Goal: Navigation & Orientation: Find specific page/section

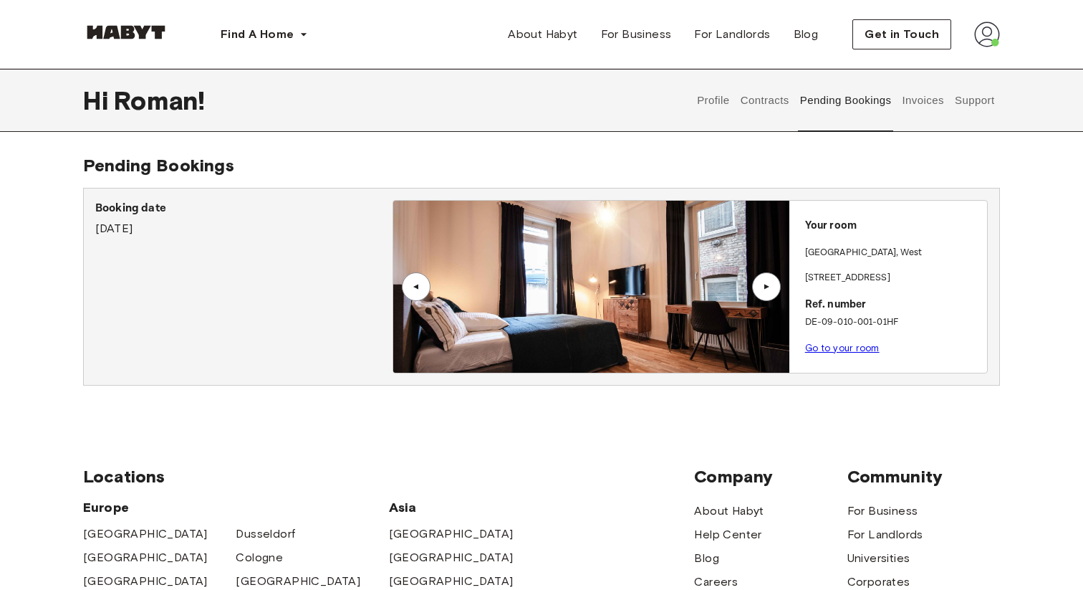
click at [567, 258] on img at bounding box center [590, 287] width 395 height 172
click at [761, 288] on div "▲" at bounding box center [766, 286] width 14 height 9
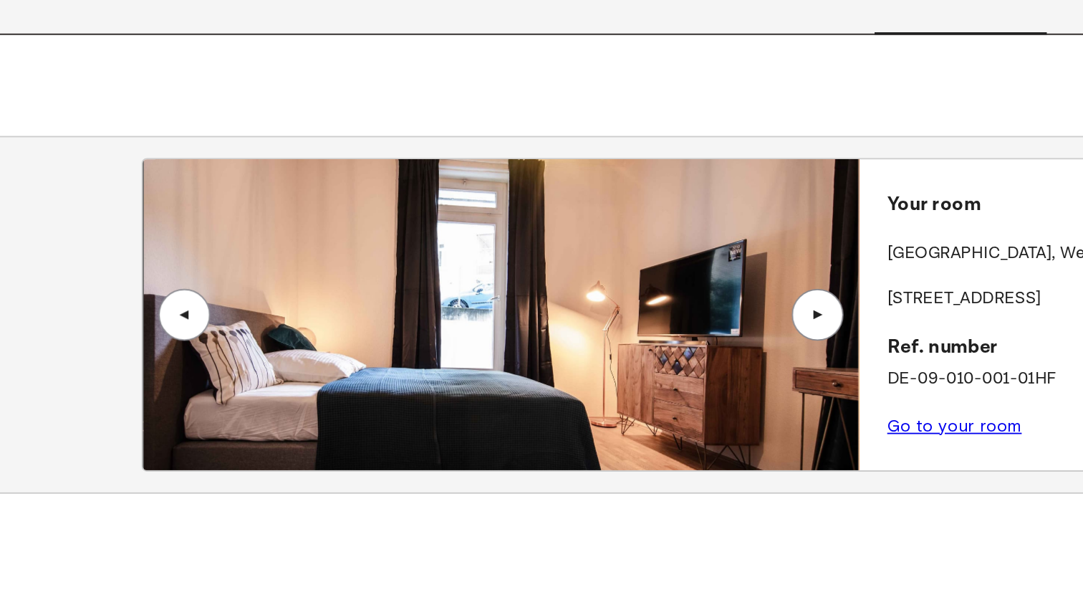
click at [772, 289] on div "▲" at bounding box center [766, 286] width 14 height 9
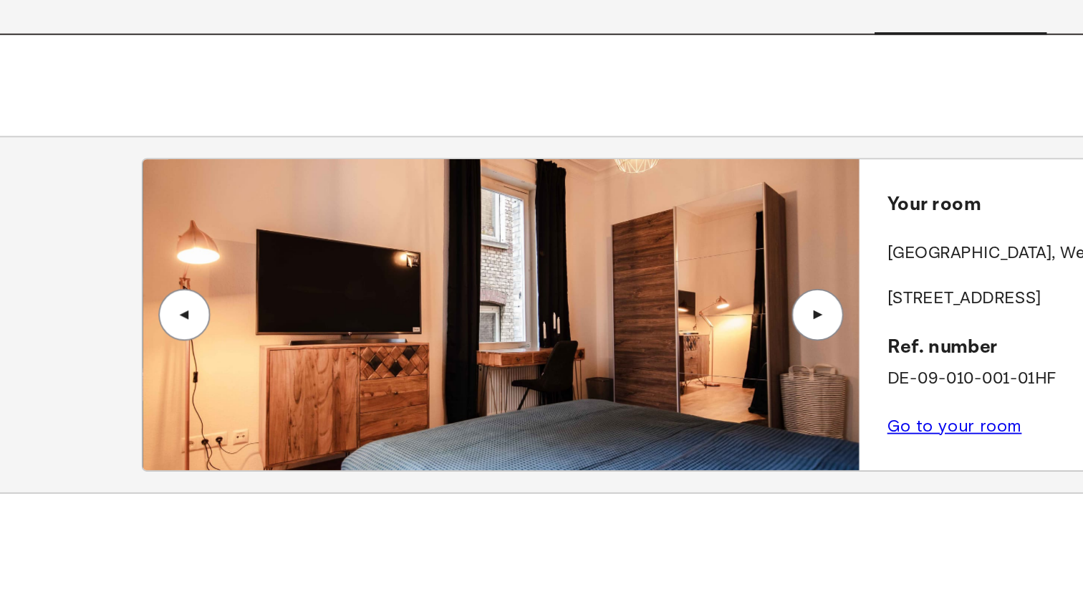
click at [772, 289] on div "▲" at bounding box center [766, 286] width 14 height 9
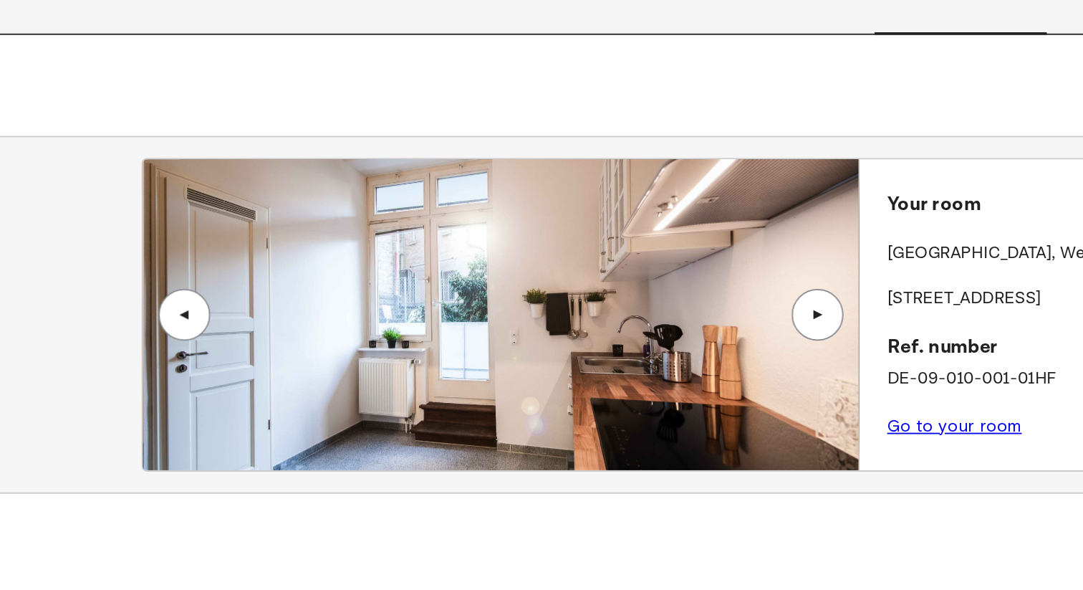
click at [772, 289] on div "▲" at bounding box center [766, 286] width 14 height 9
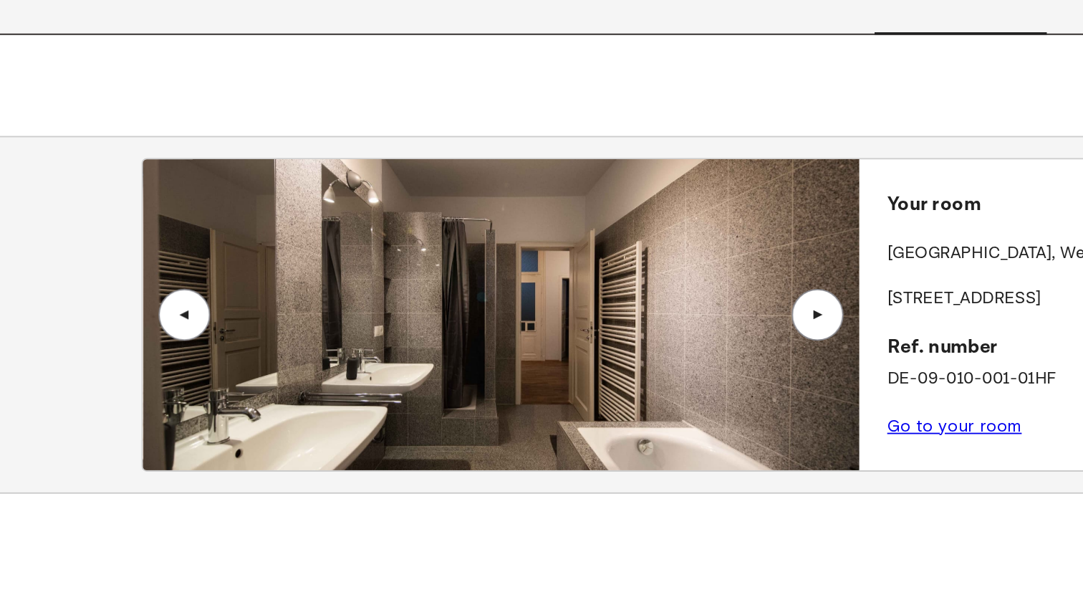
click at [408, 287] on div "▲" at bounding box center [416, 286] width 29 height 29
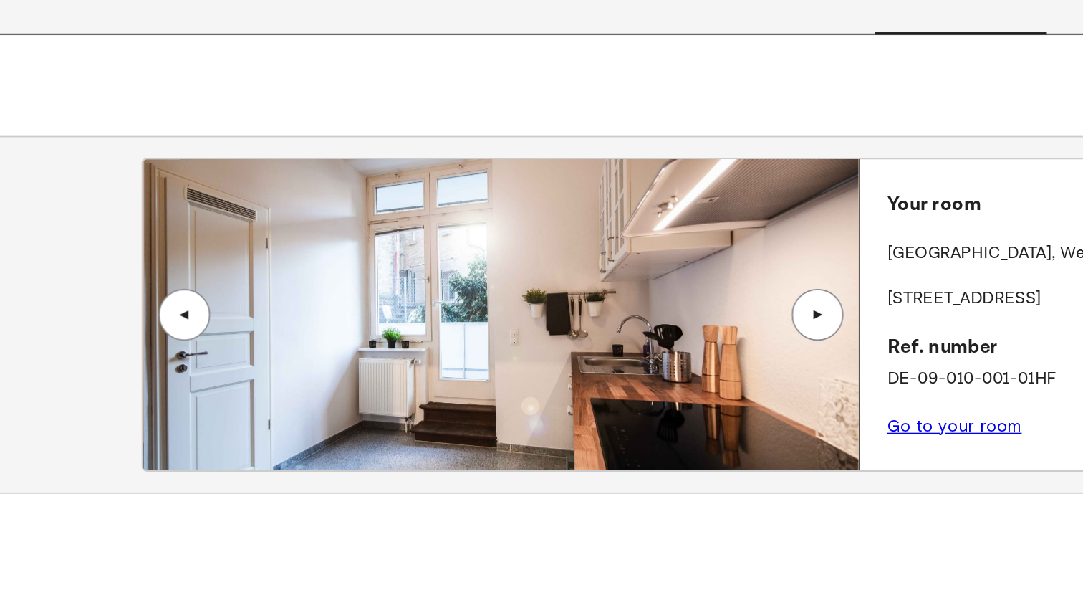
click at [756, 283] on div "▲" at bounding box center [766, 286] width 29 height 29
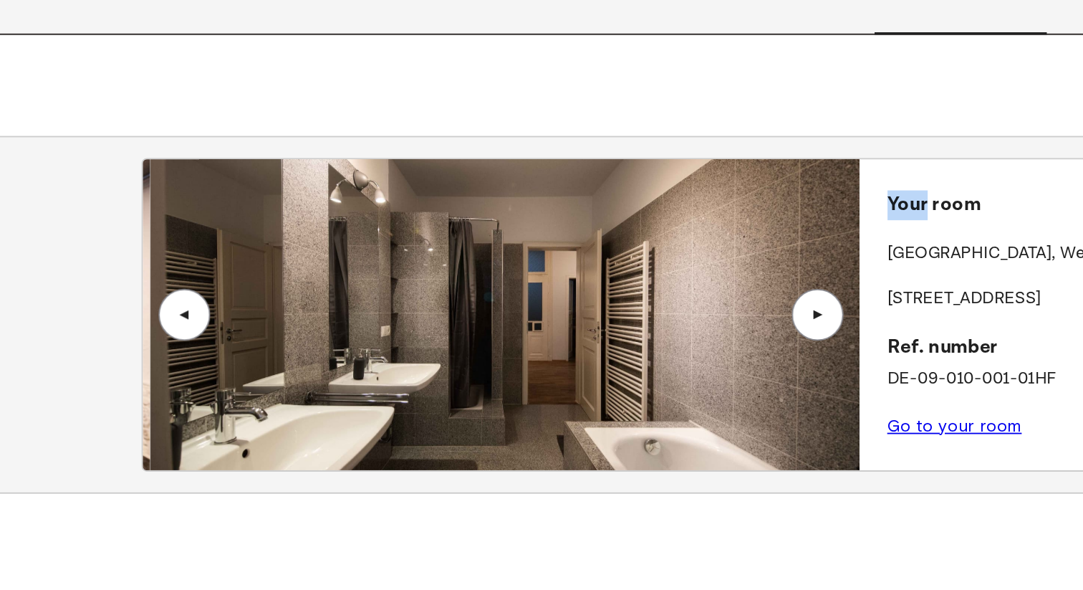
click at [756, 283] on div "▲" at bounding box center [766, 286] width 29 height 29
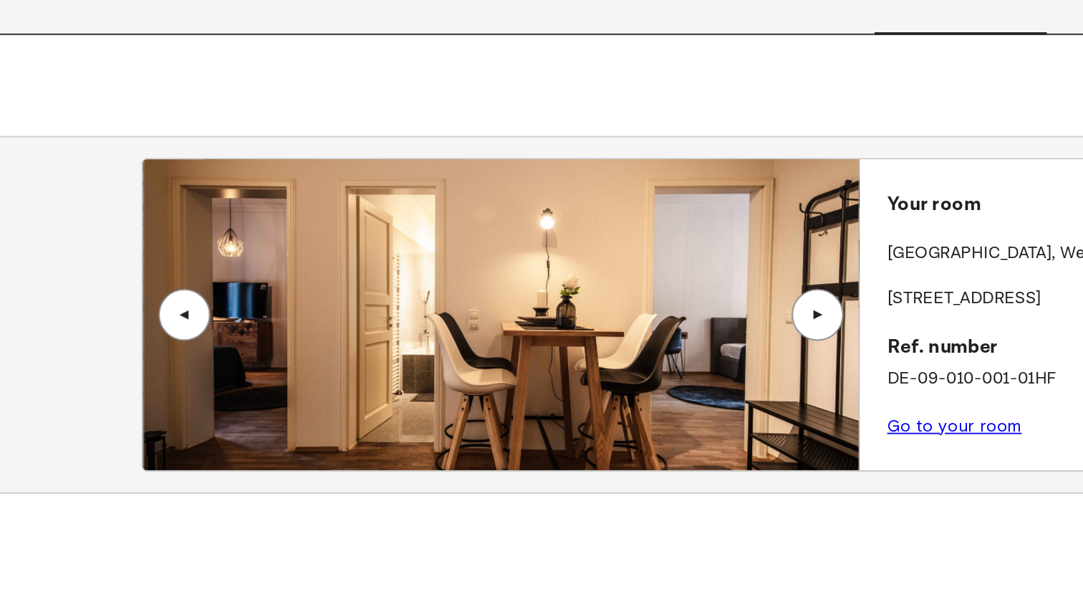
click at [756, 283] on div "▲" at bounding box center [766, 286] width 29 height 29
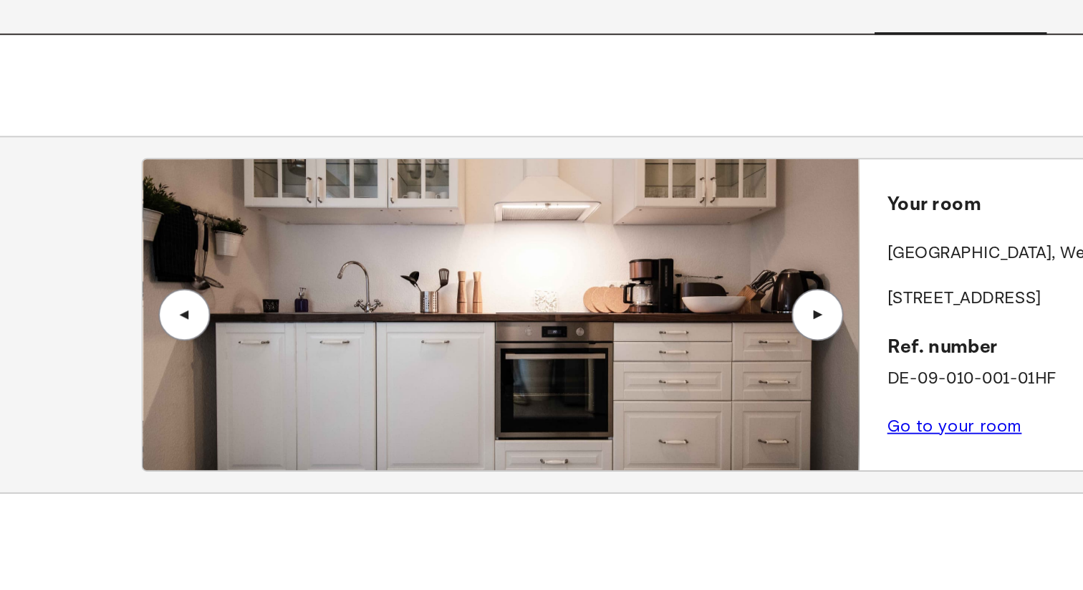
click at [422, 289] on div "▲" at bounding box center [416, 286] width 14 height 9
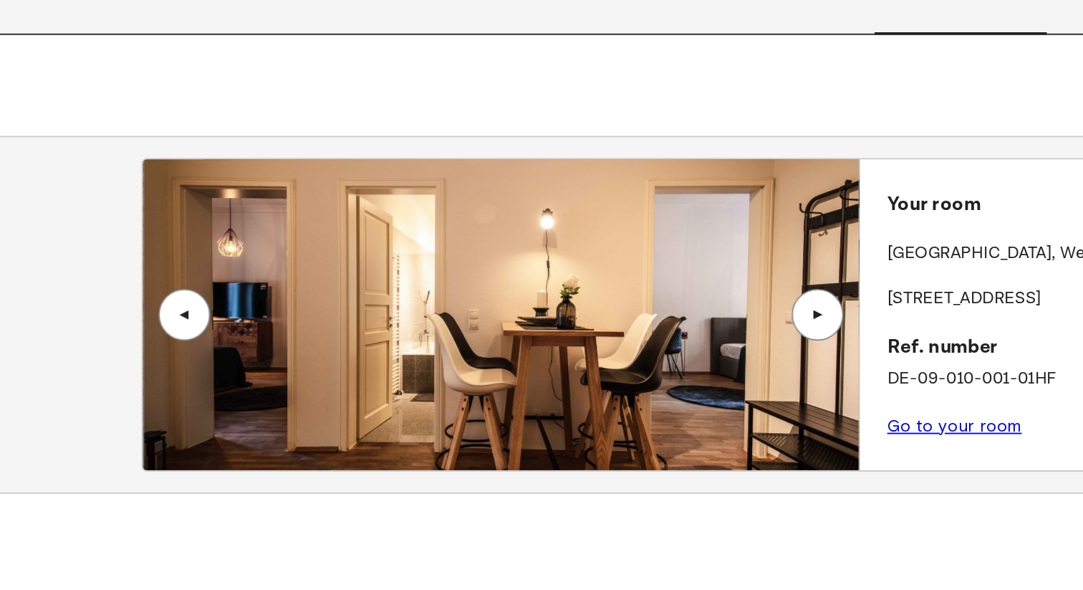
click at [767, 291] on div "▲" at bounding box center [766, 286] width 14 height 9
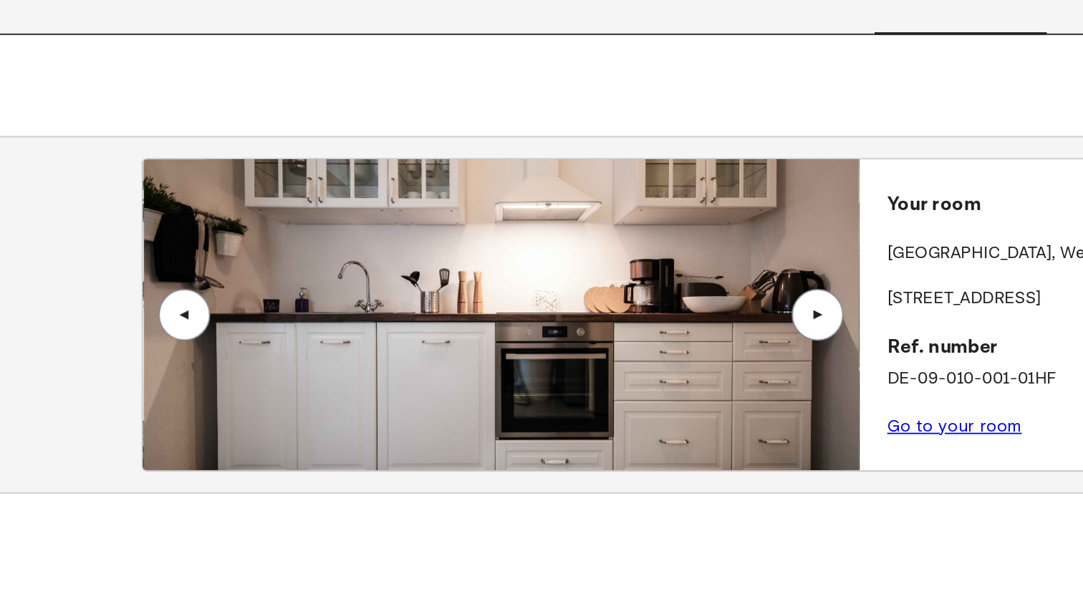
click at [767, 291] on div "▲" at bounding box center [766, 286] width 14 height 9
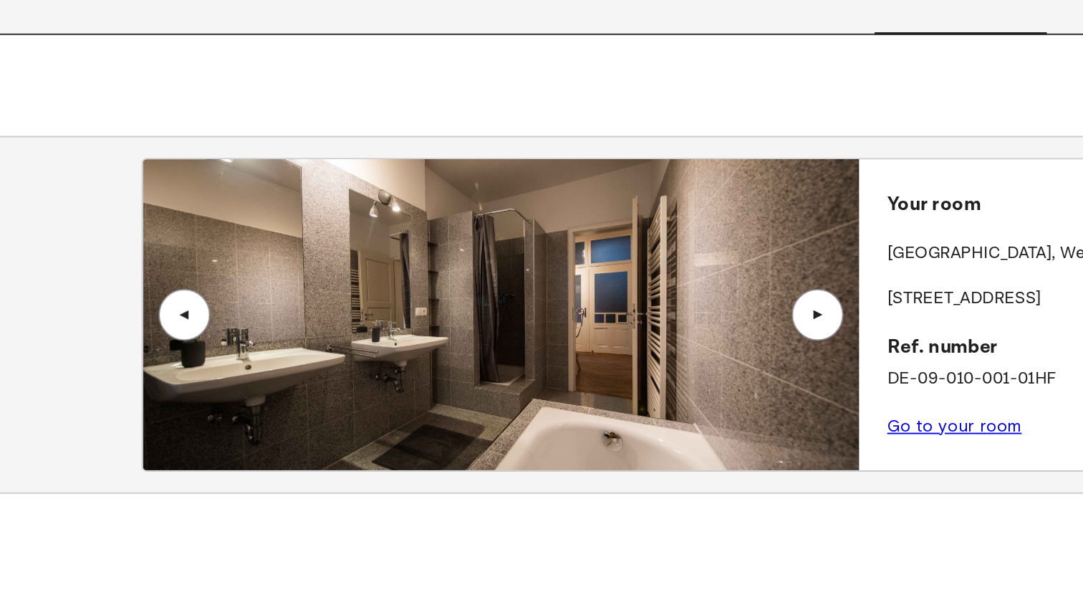
click at [767, 290] on div "▲" at bounding box center [766, 286] width 14 height 9
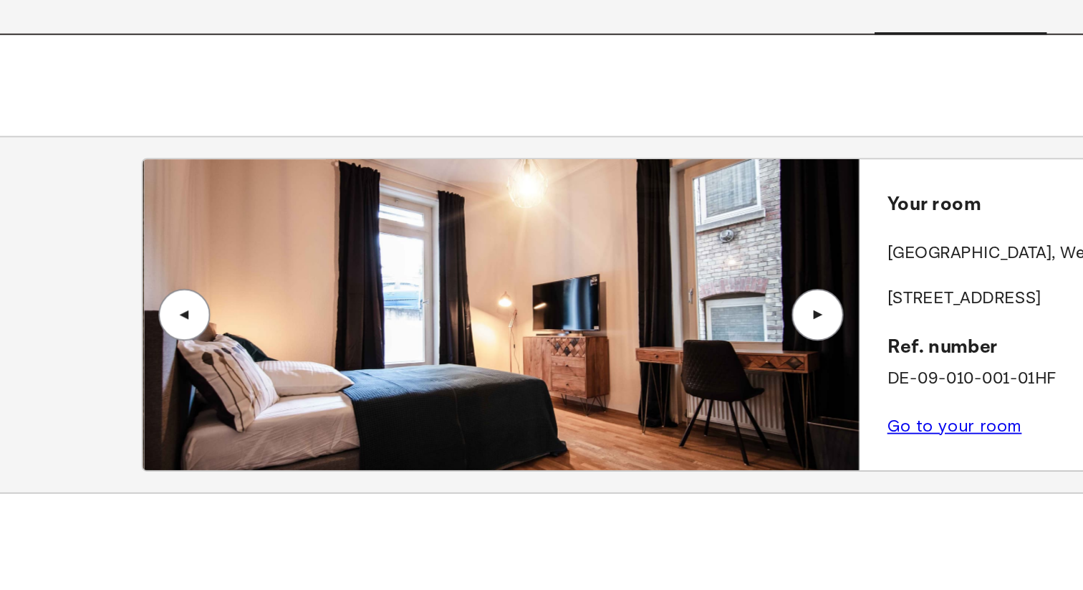
click at [767, 290] on div "▲" at bounding box center [766, 286] width 14 height 9
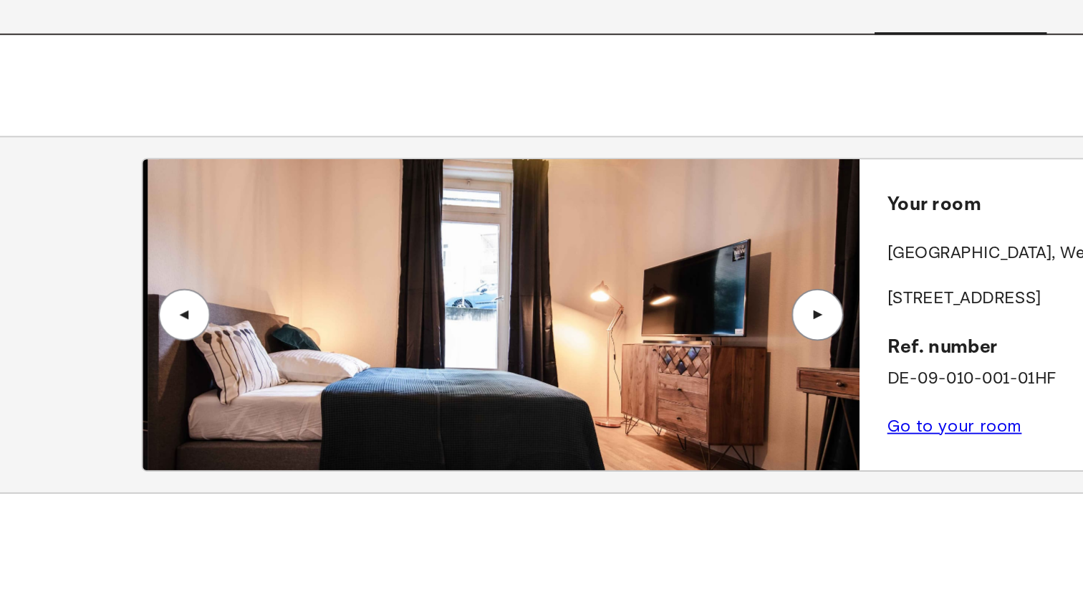
click at [767, 290] on div "▲" at bounding box center [766, 286] width 14 height 9
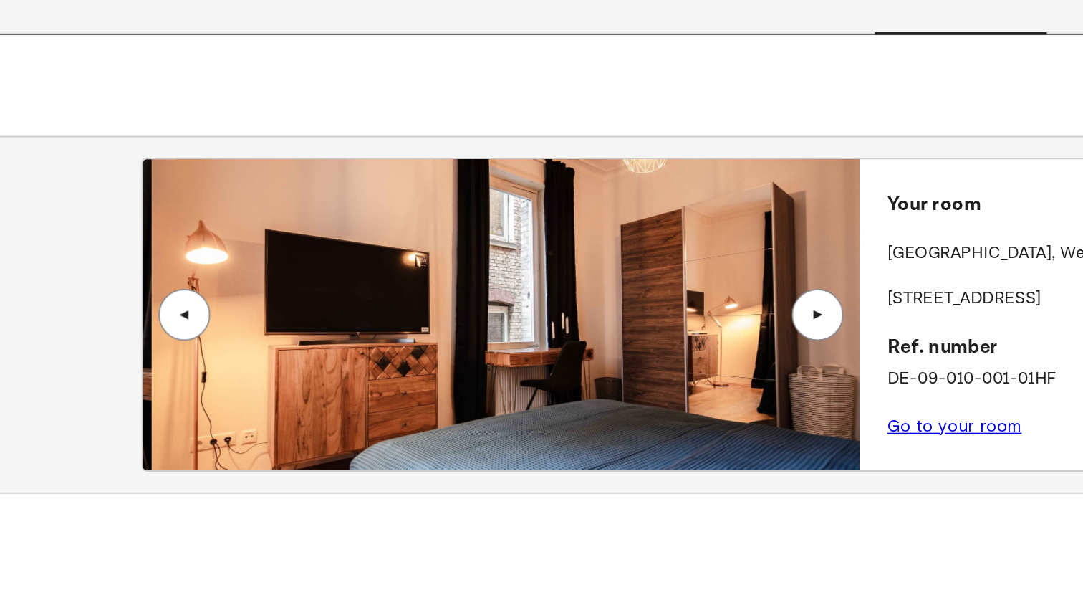
click at [767, 290] on div "▲" at bounding box center [766, 286] width 14 height 9
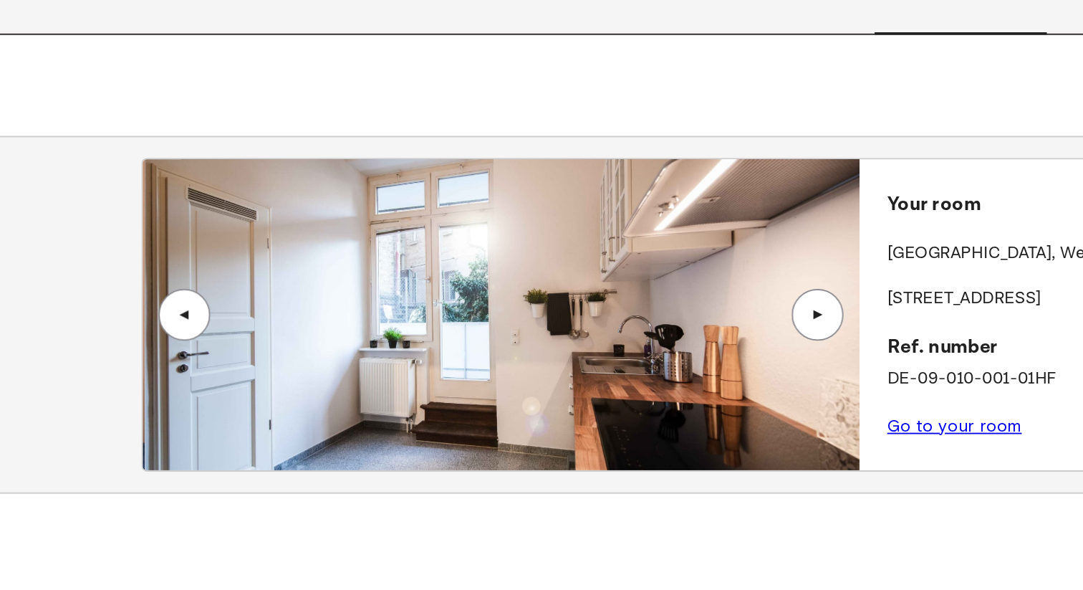
click at [767, 290] on div "▲" at bounding box center [766, 286] width 14 height 9
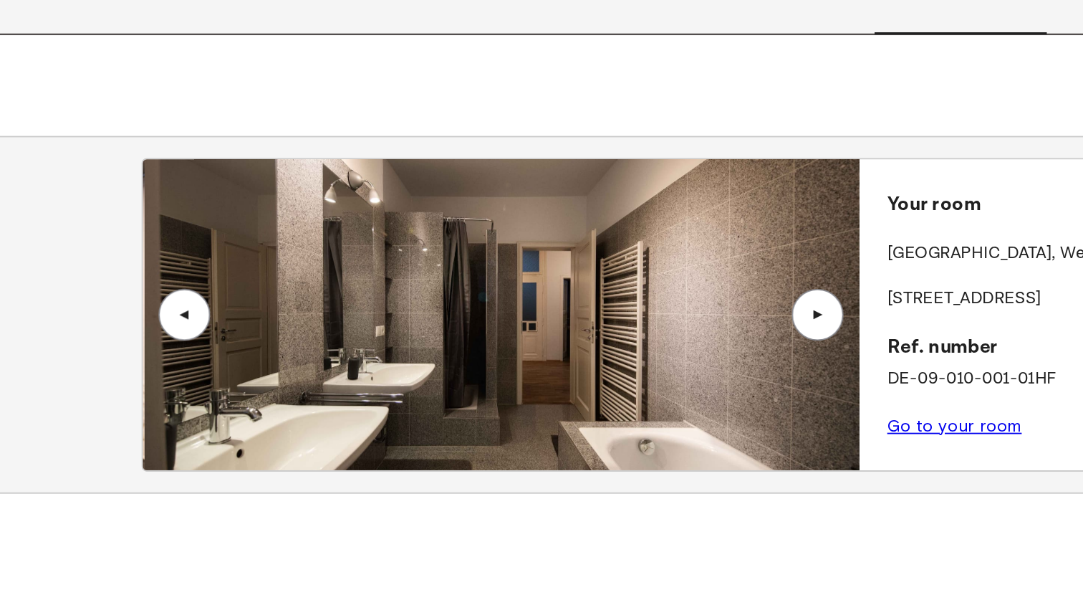
click at [767, 290] on div "▲" at bounding box center [766, 286] width 14 height 9
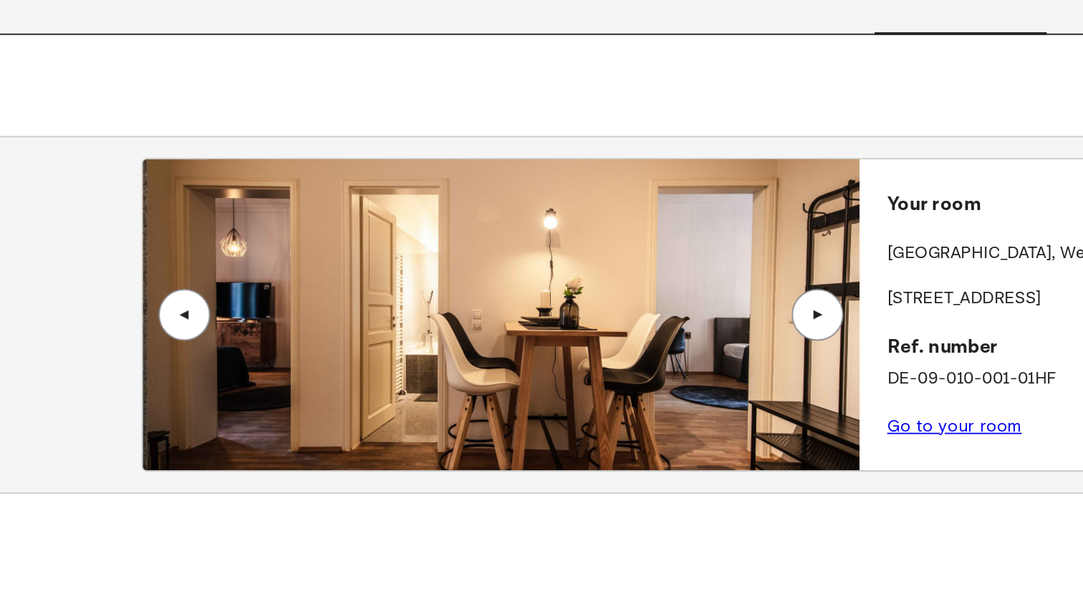
click at [767, 290] on div "▲" at bounding box center [766, 286] width 14 height 9
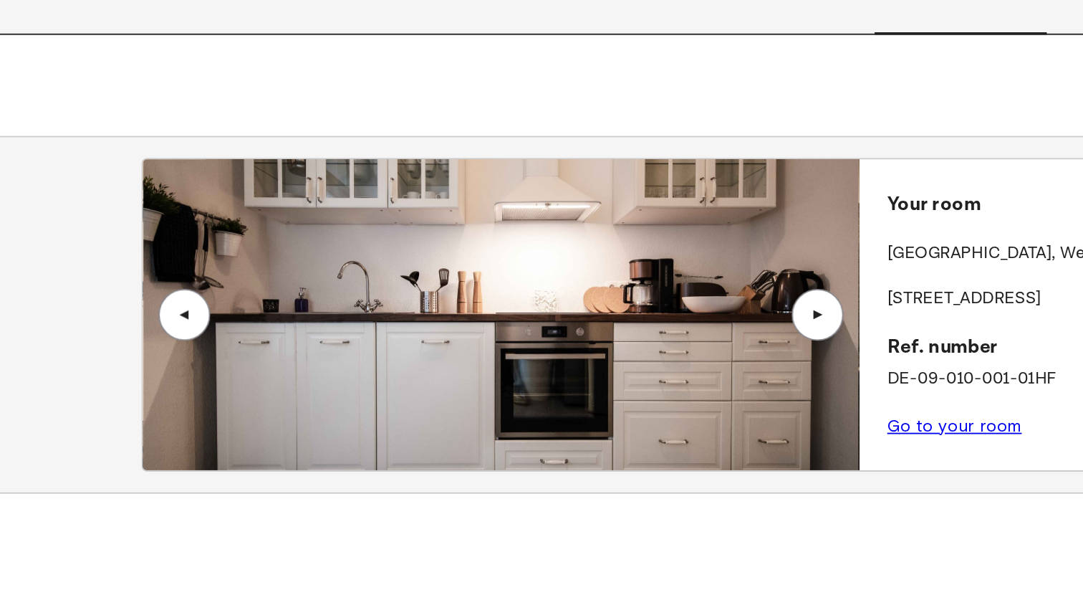
click at [767, 290] on div "▲" at bounding box center [766, 286] width 14 height 9
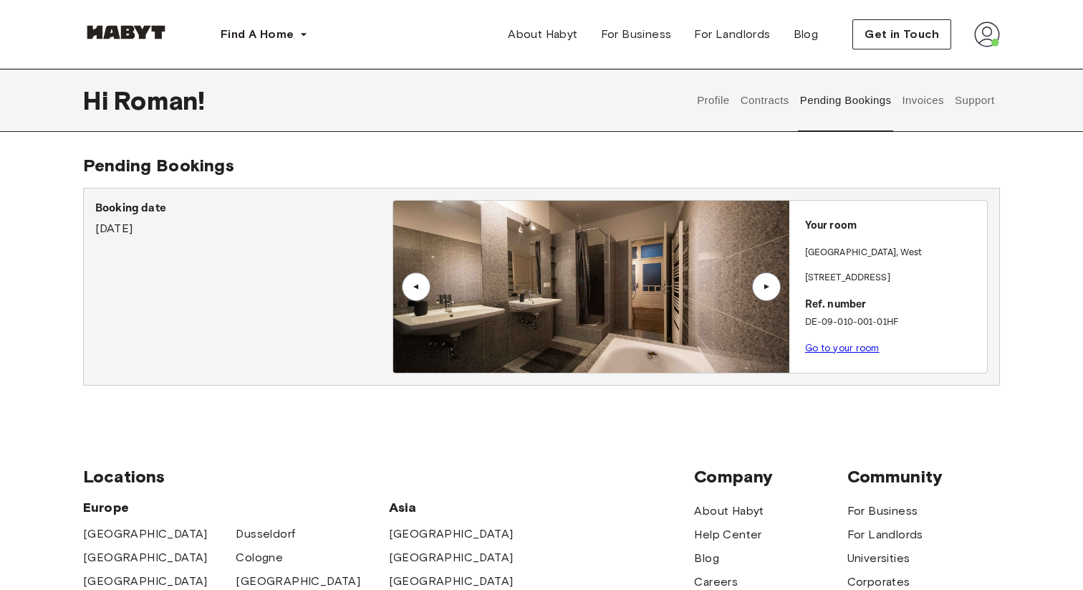
click at [774, 97] on button "Contracts" at bounding box center [765, 100] width 52 height 63
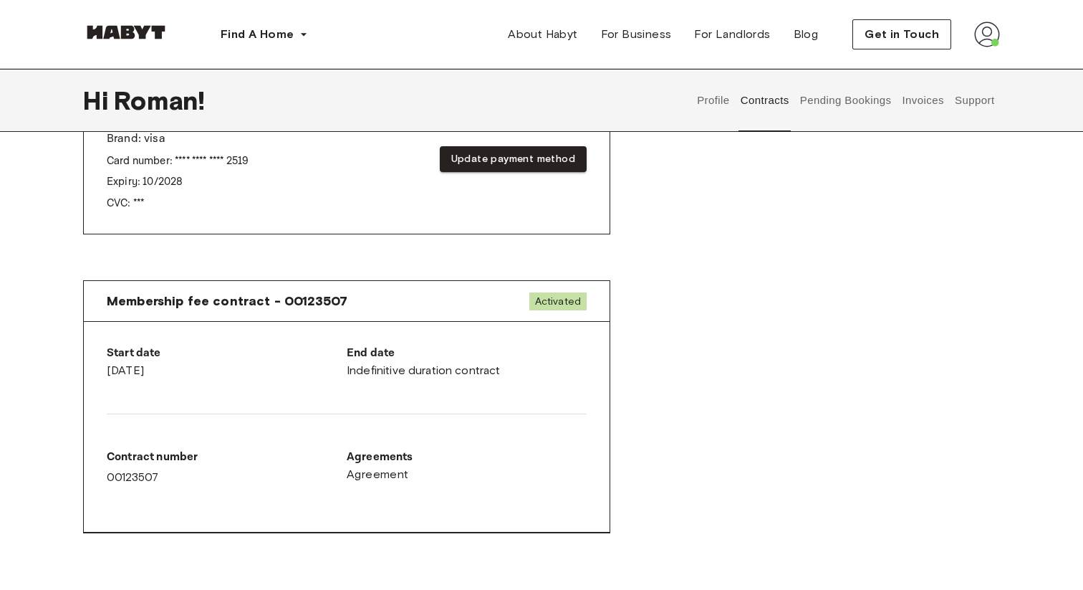
click at [846, 107] on button "Pending Bookings" at bounding box center [845, 100] width 95 height 63
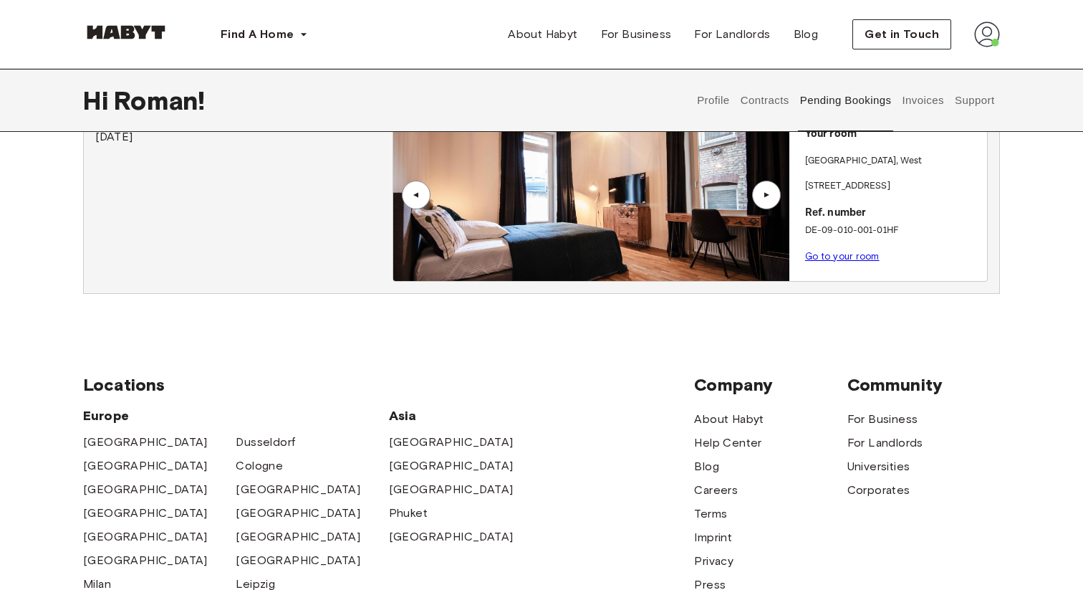
scroll to position [15, 0]
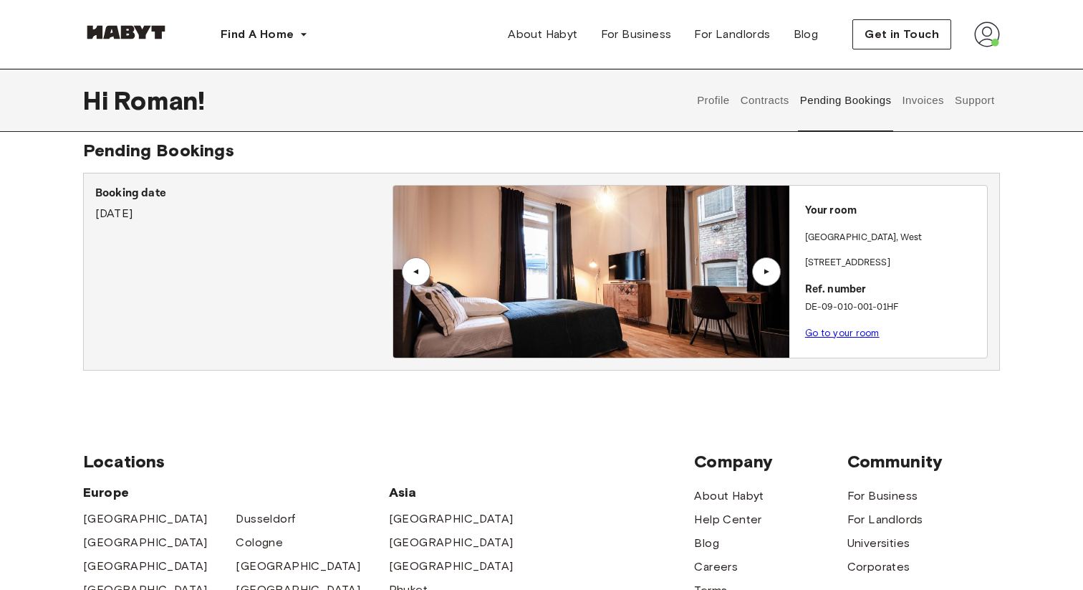
click at [921, 103] on button "Invoices" at bounding box center [922, 100] width 45 height 63
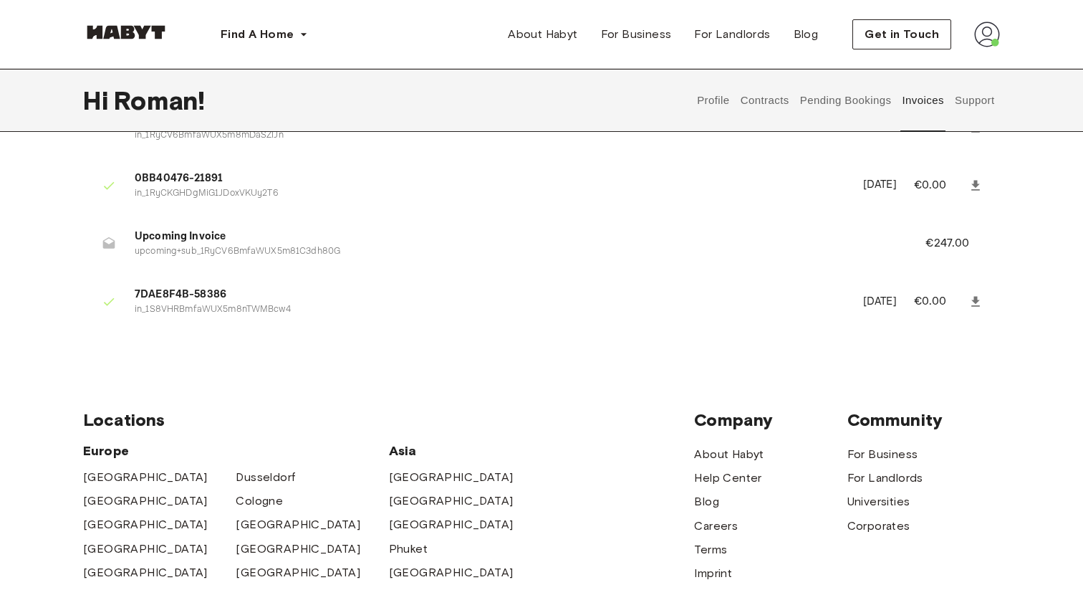
scroll to position [61, 0]
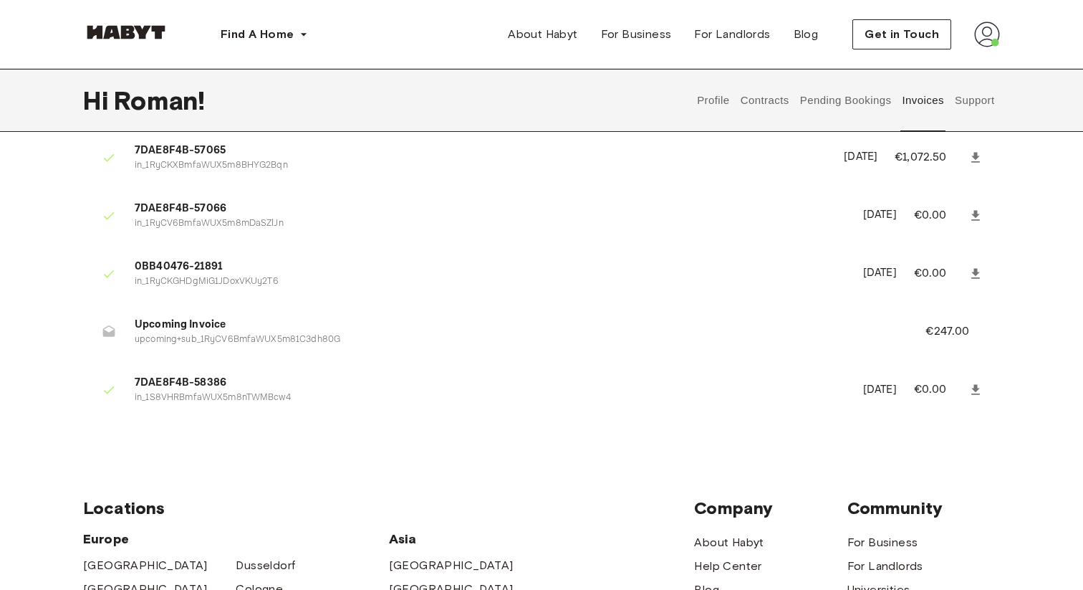
click at [975, 108] on button "Support" at bounding box center [975, 100] width 44 height 63
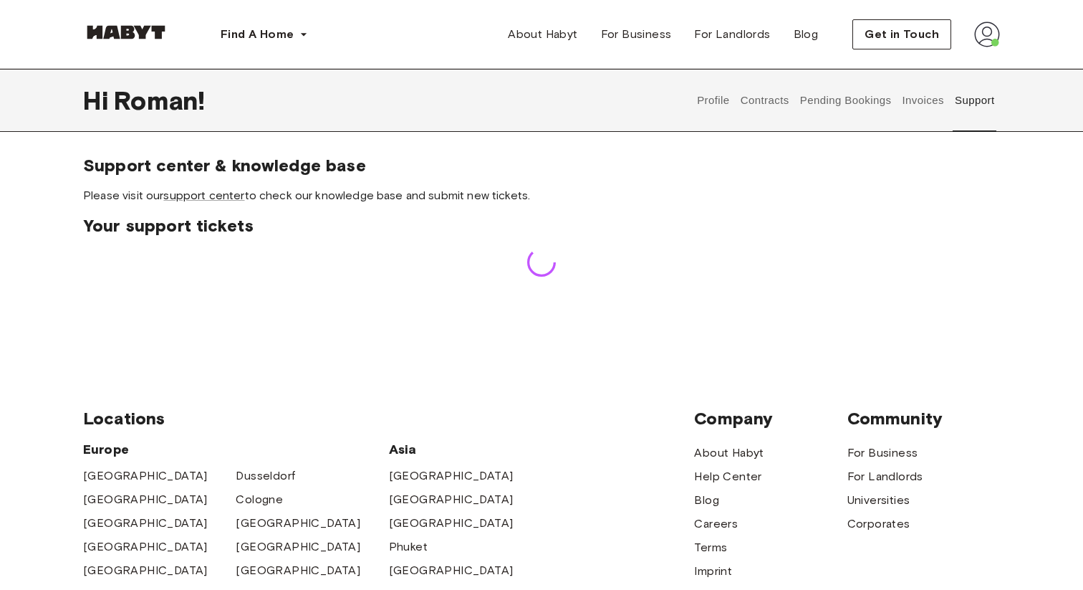
click at [923, 103] on button "Invoices" at bounding box center [922, 100] width 45 height 63
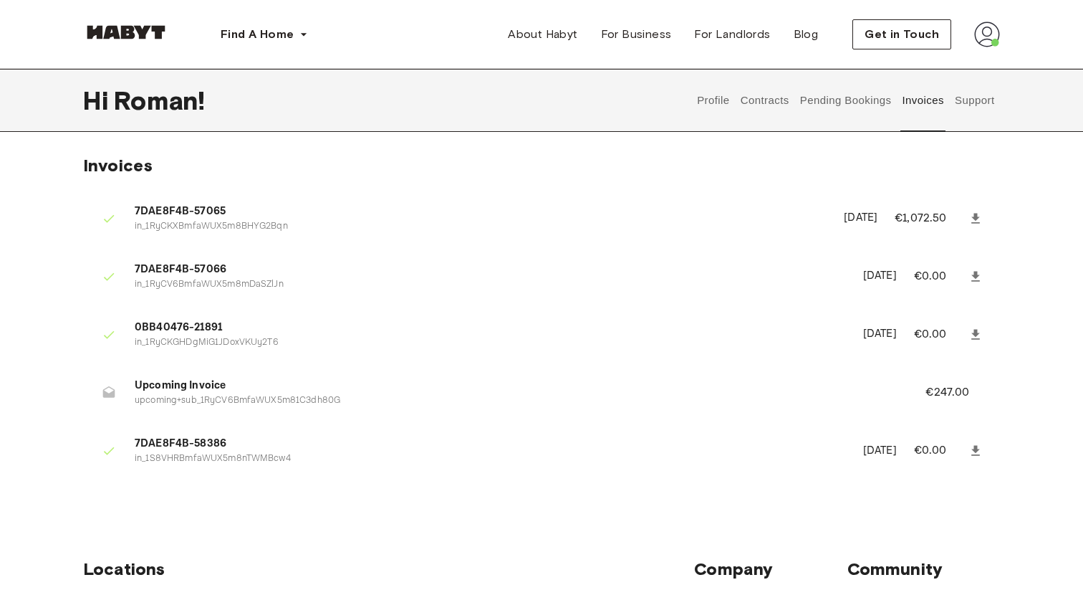
click at [857, 103] on button "Pending Bookings" at bounding box center [845, 100] width 95 height 63
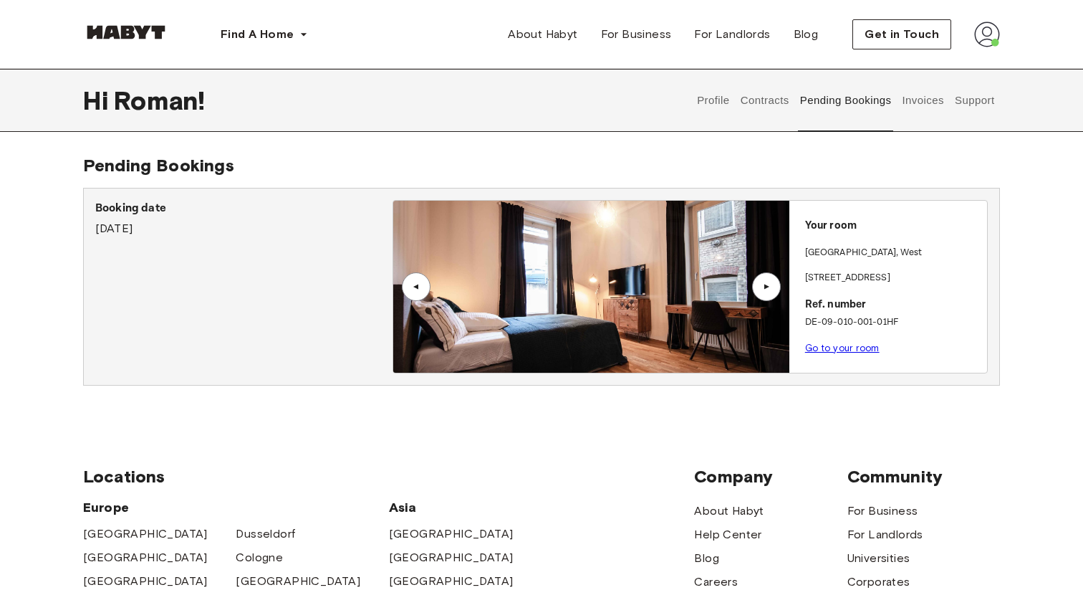
click at [769, 105] on button "Contracts" at bounding box center [765, 100] width 52 height 63
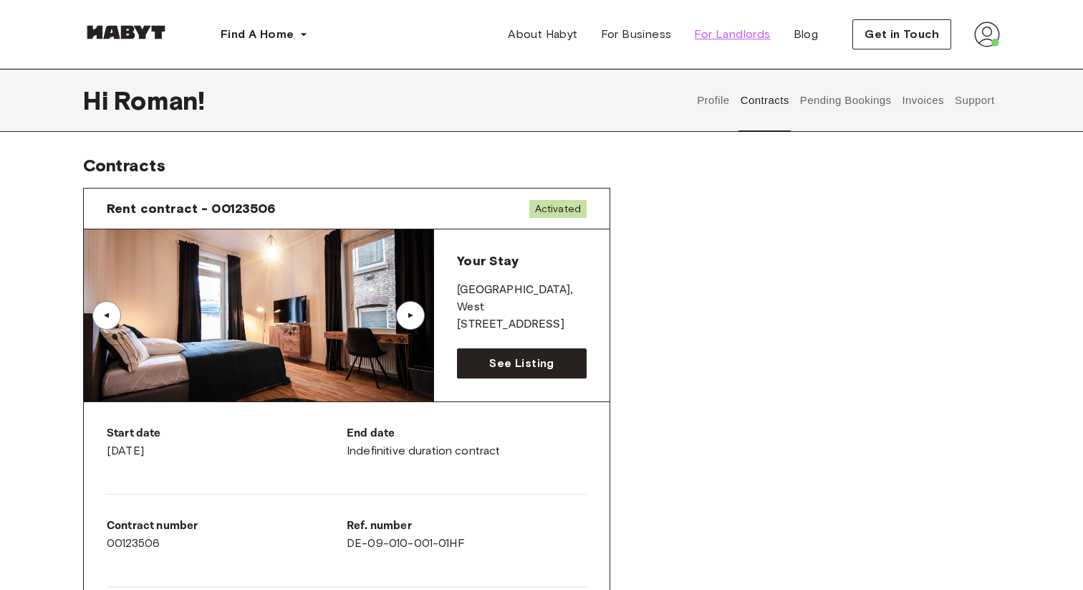
click at [731, 39] on span "For Landlords" at bounding box center [732, 34] width 76 height 17
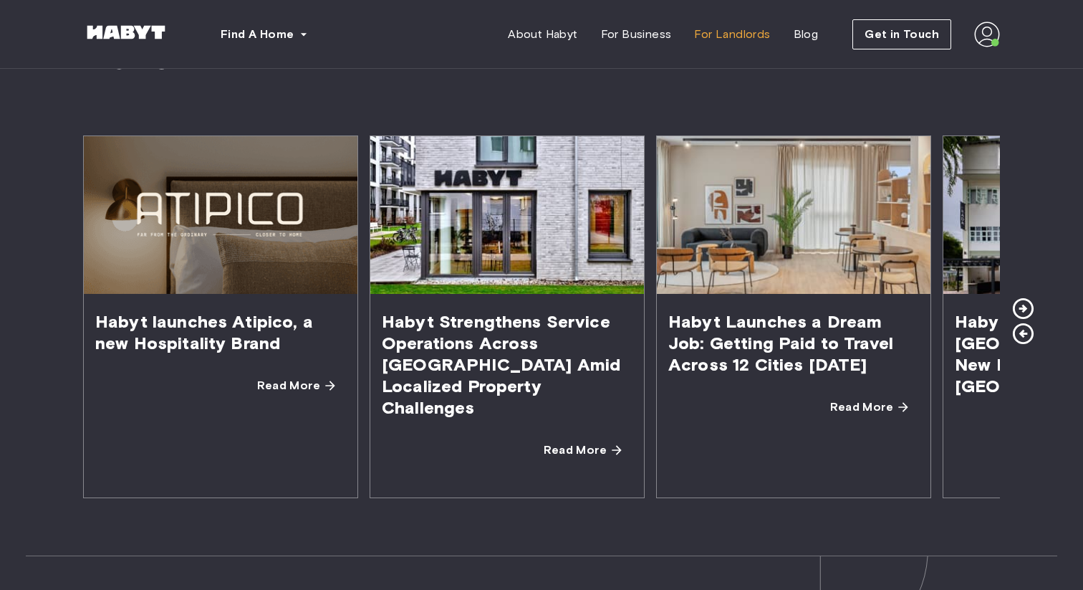
scroll to position [2564, 0]
click at [1021, 297] on icon at bounding box center [1023, 307] width 21 height 21
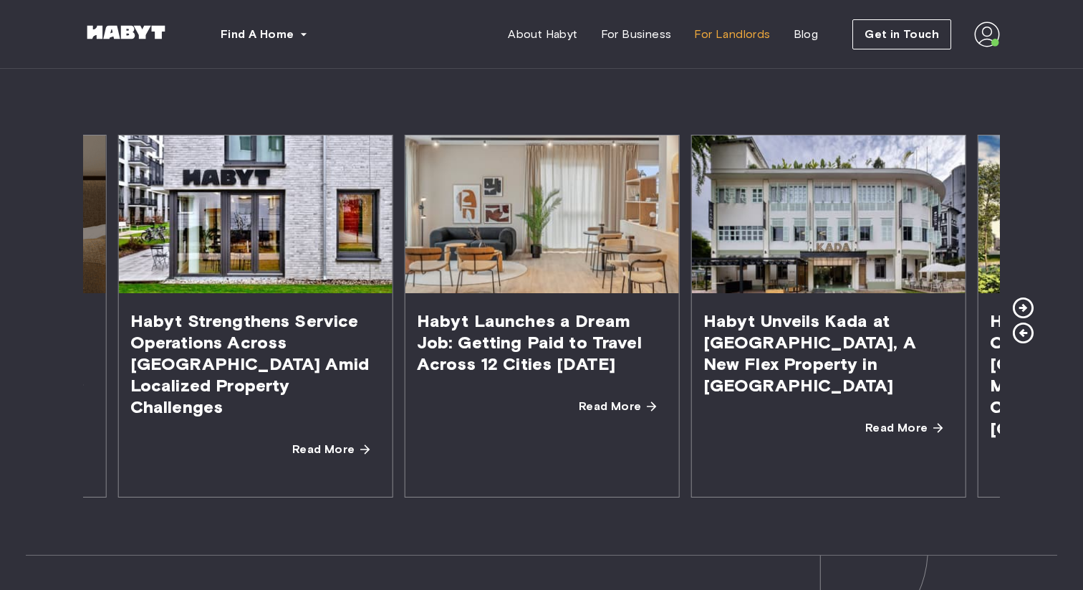
click at [1021, 297] on icon at bounding box center [1023, 307] width 21 height 21
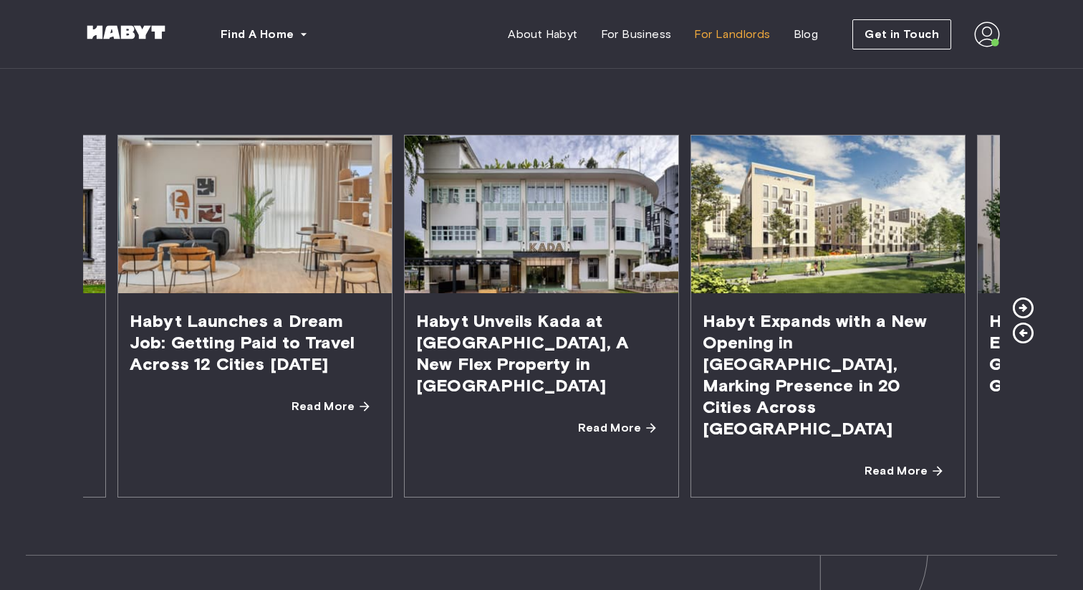
click at [1021, 297] on icon at bounding box center [1023, 307] width 21 height 21
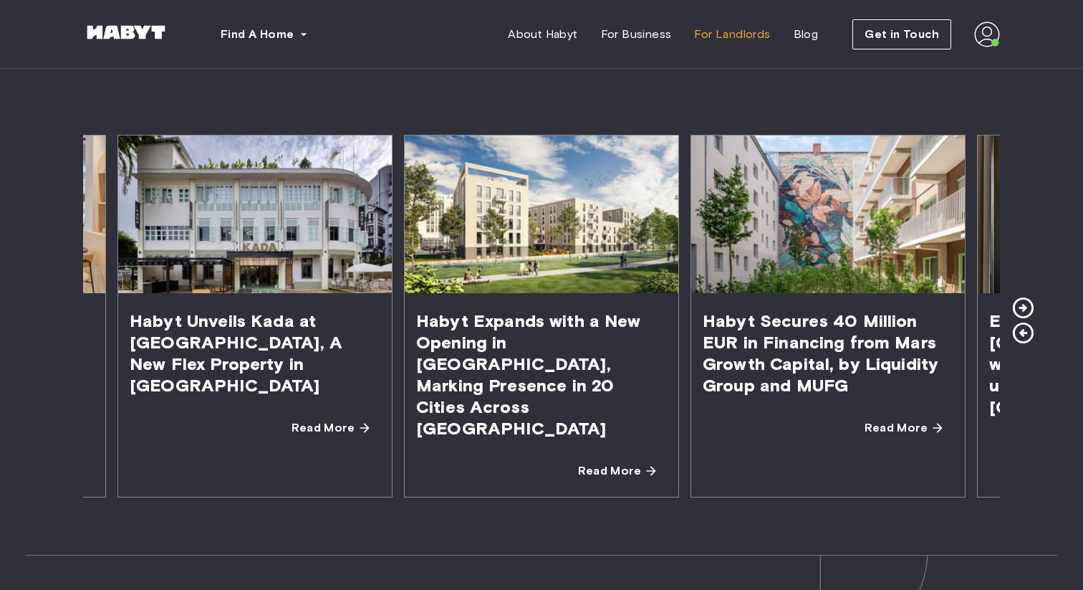
click at [1021, 297] on icon at bounding box center [1023, 307] width 21 height 21
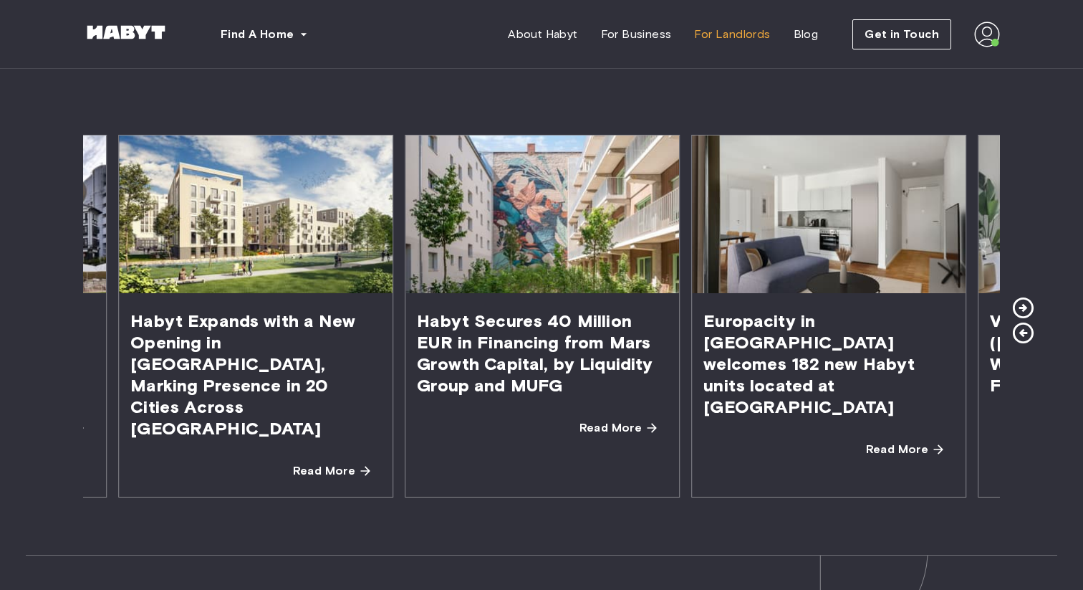
click at [1021, 297] on icon at bounding box center [1023, 307] width 21 height 21
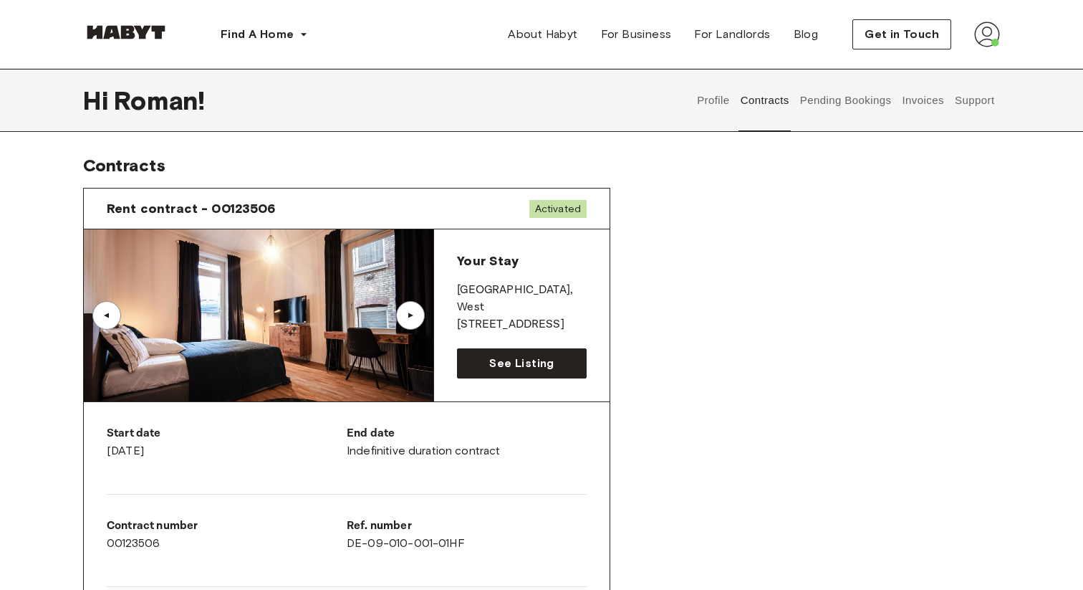
click at [403, 320] on div "▲" at bounding box center [410, 315] width 29 height 29
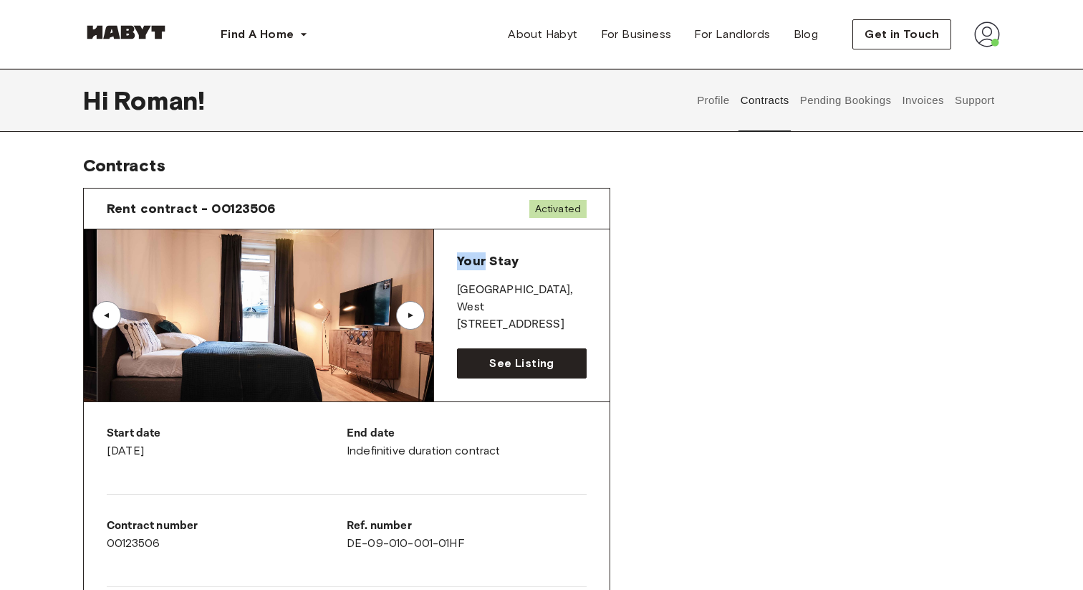
click at [403, 320] on div "▲" at bounding box center [410, 315] width 29 height 29
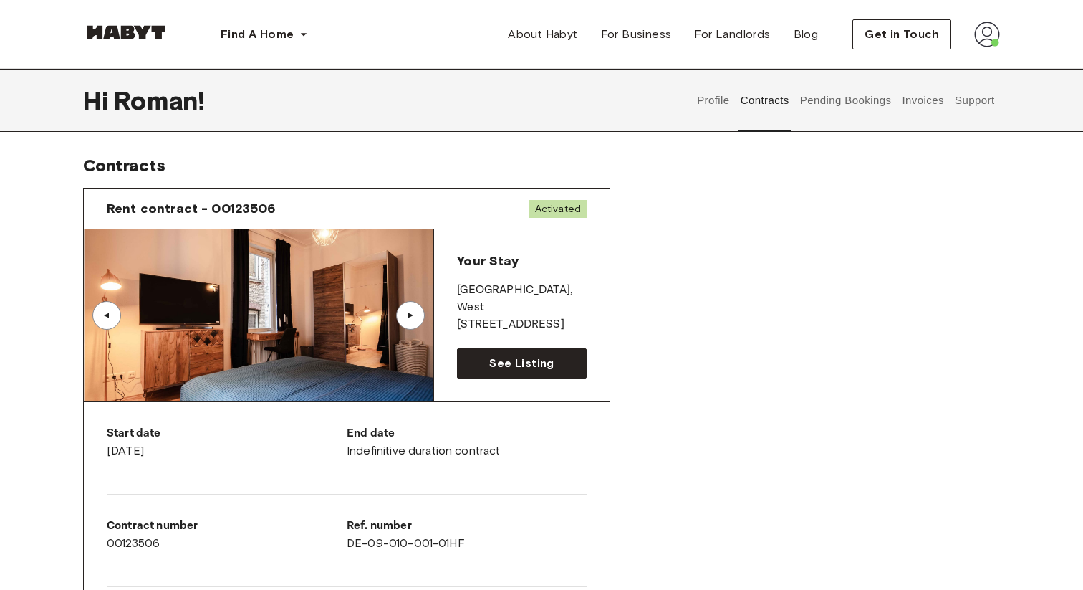
click at [403, 320] on div "▲" at bounding box center [410, 315] width 29 height 29
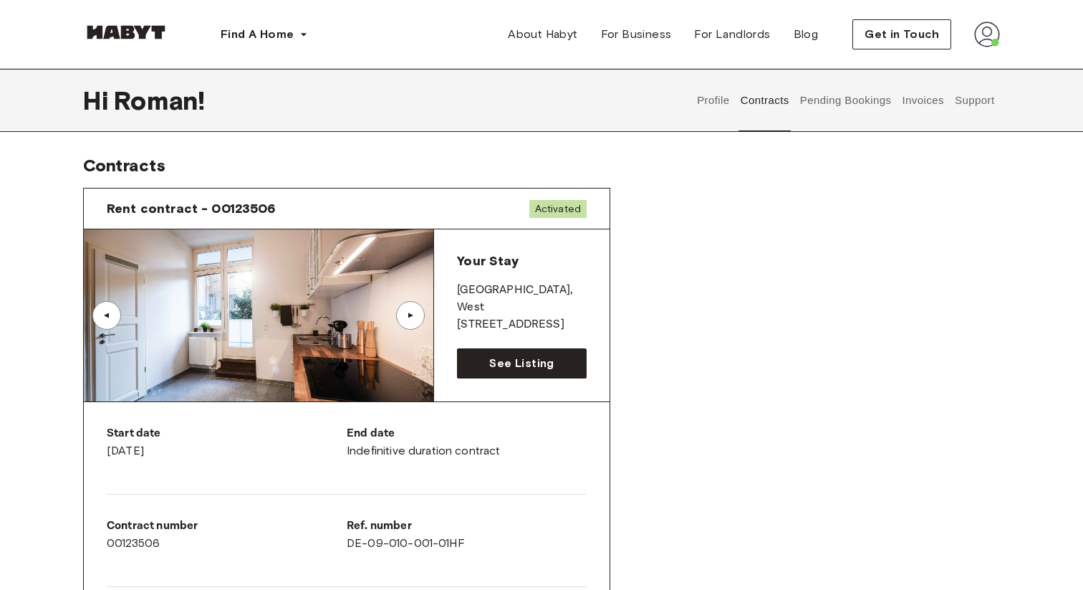
click at [403, 320] on div "▲" at bounding box center [410, 315] width 29 height 29
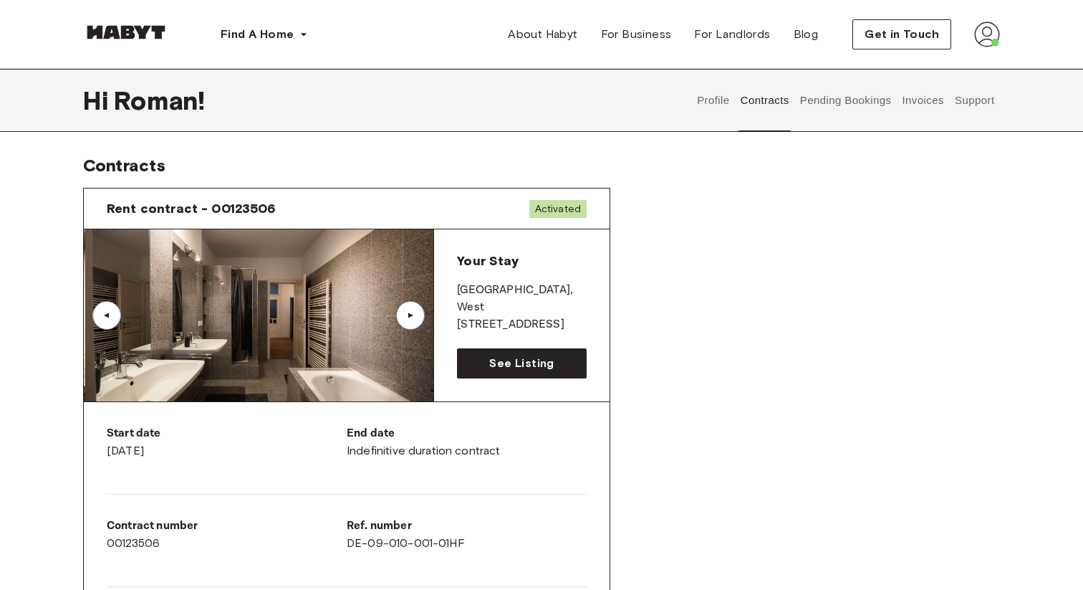
click at [403, 320] on div "▲" at bounding box center [410, 315] width 29 height 29
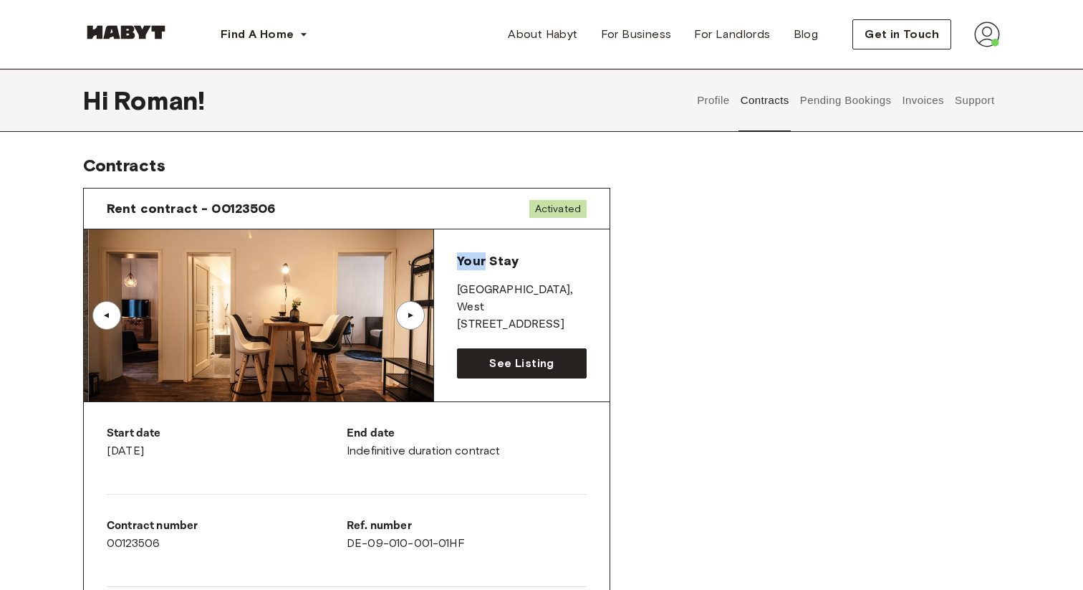
click at [403, 320] on div "▲" at bounding box center [410, 315] width 29 height 29
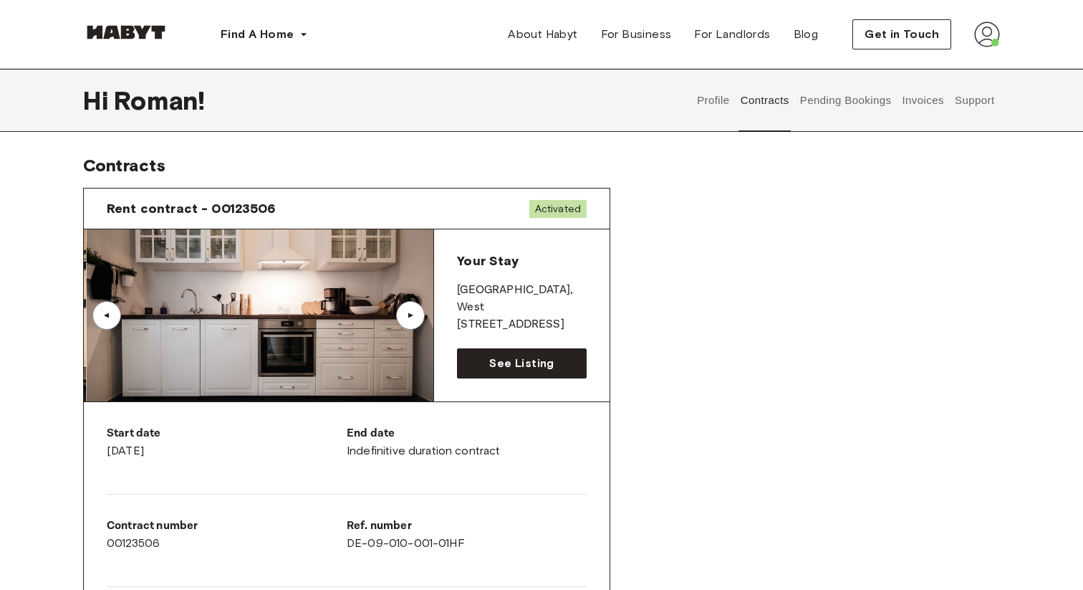
click at [403, 320] on div "▲" at bounding box center [410, 315] width 29 height 29
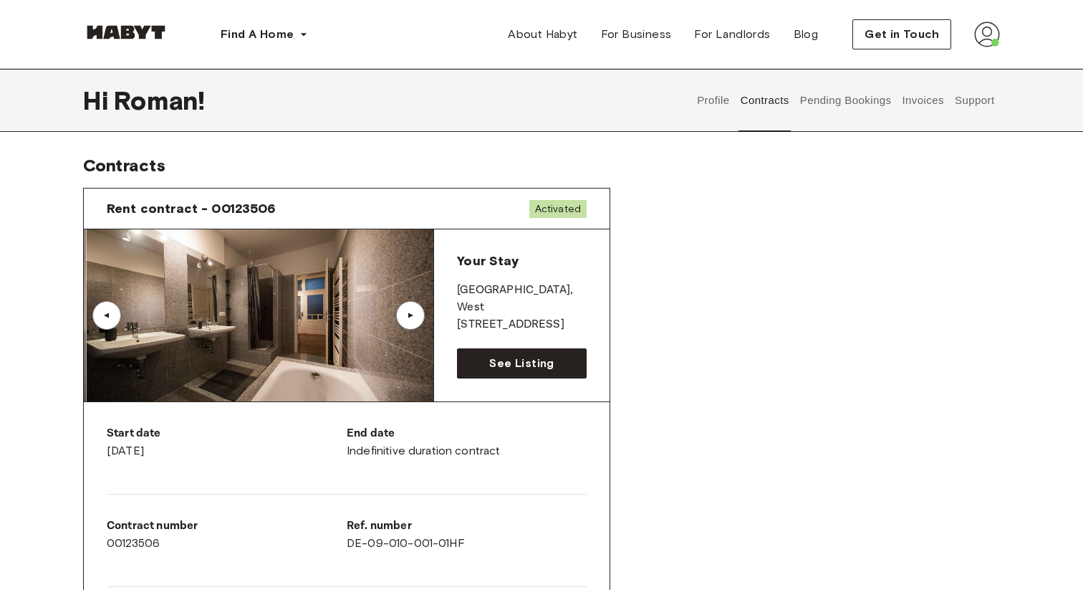
click at [403, 320] on div "▲" at bounding box center [410, 315] width 29 height 29
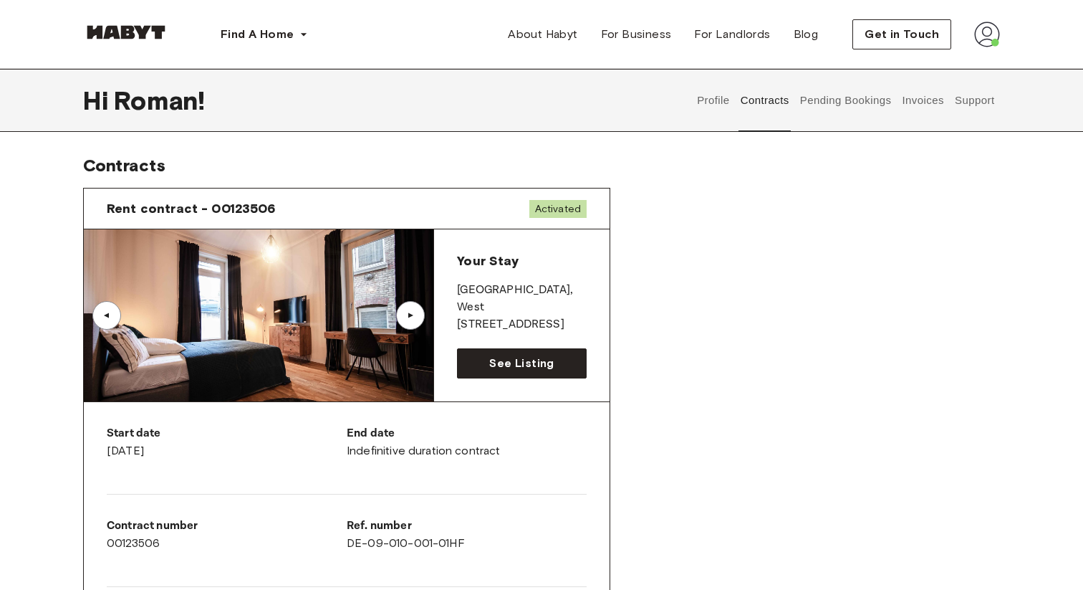
click at [274, 315] on img at bounding box center [259, 315] width 350 height 172
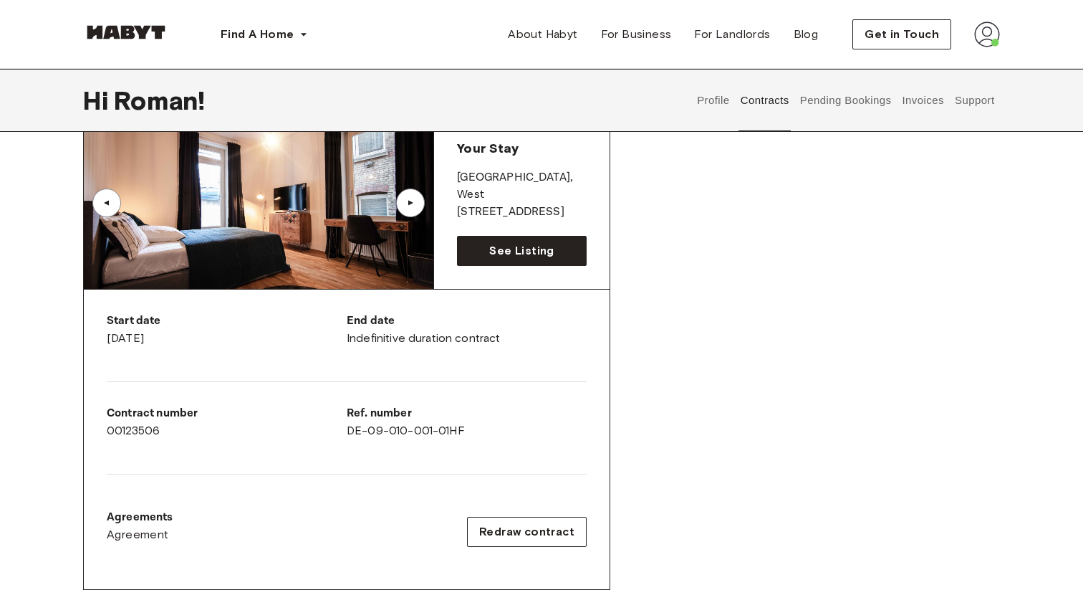
scroll to position [127, 0]
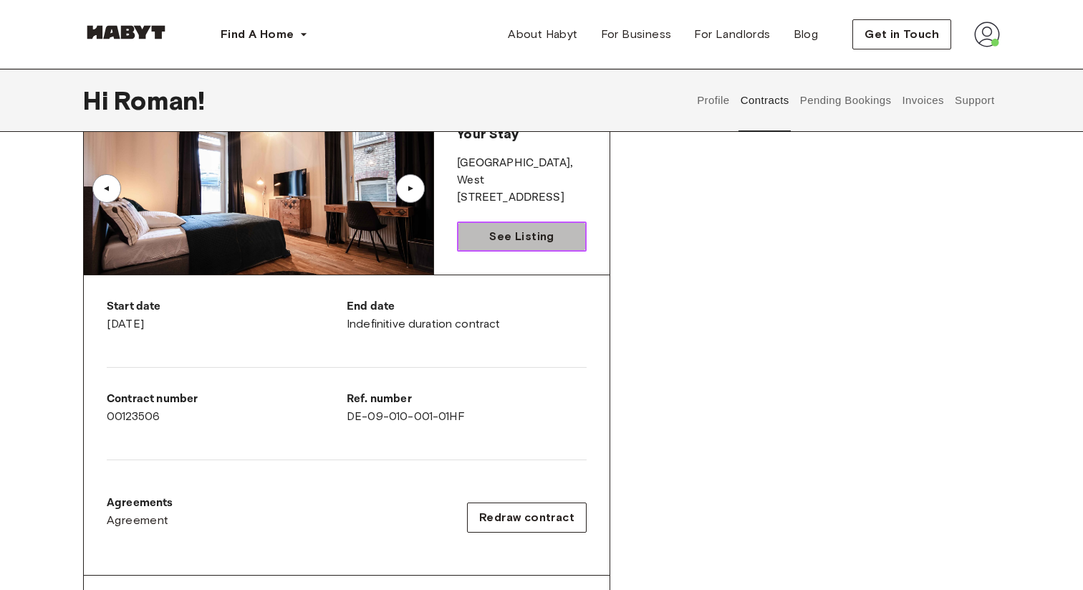
click at [476, 243] on link "See Listing" at bounding box center [522, 236] width 130 height 30
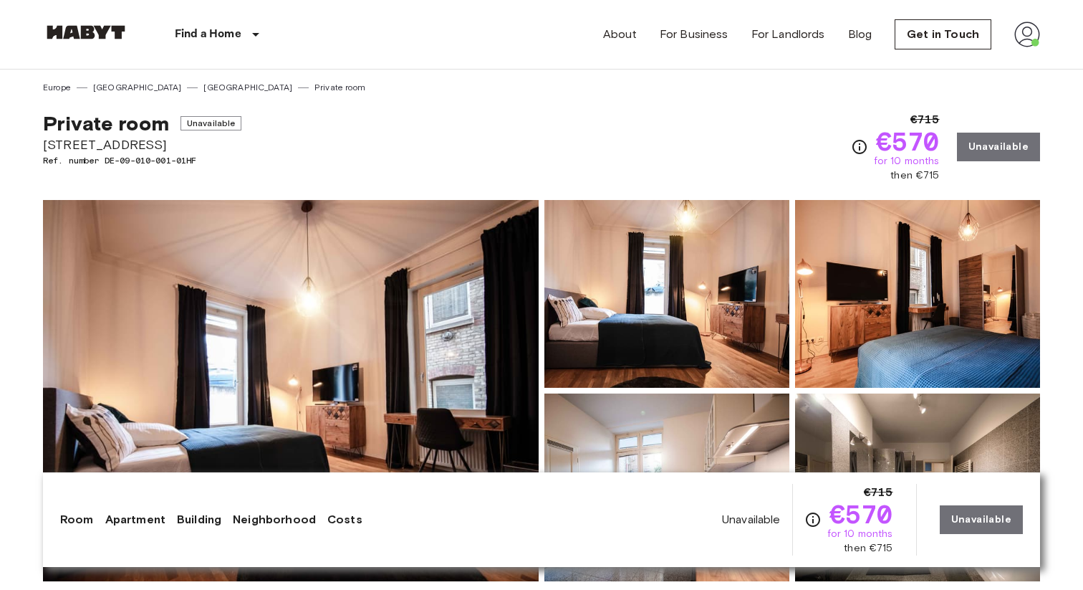
click at [399, 321] on img at bounding box center [291, 390] width 496 height 381
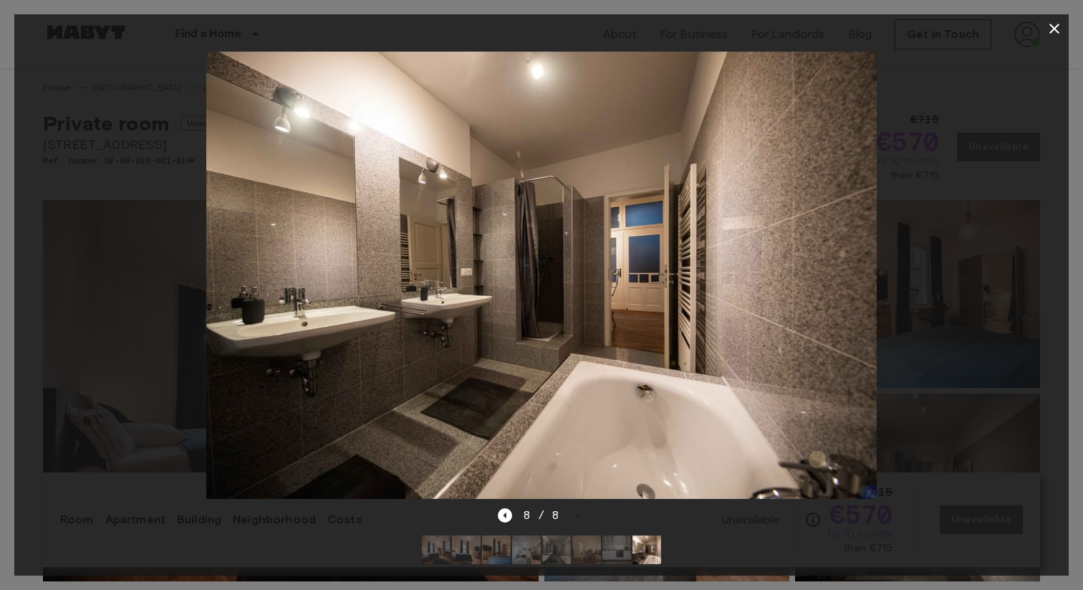
click at [1054, 27] on icon "button" at bounding box center [1054, 29] width 10 height 10
